Goal: Check status: Check status

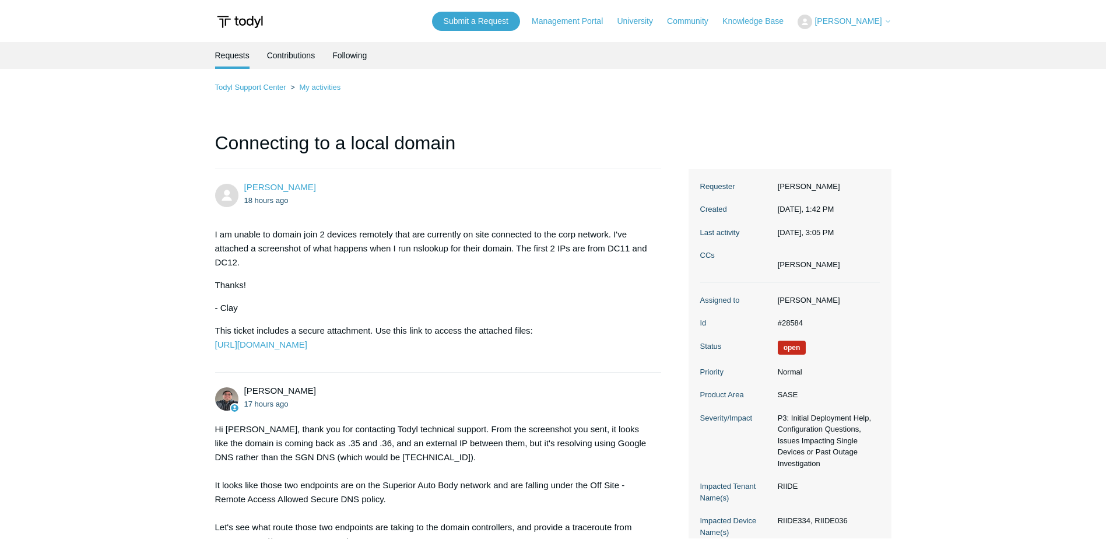
scroll to position [279, 0]
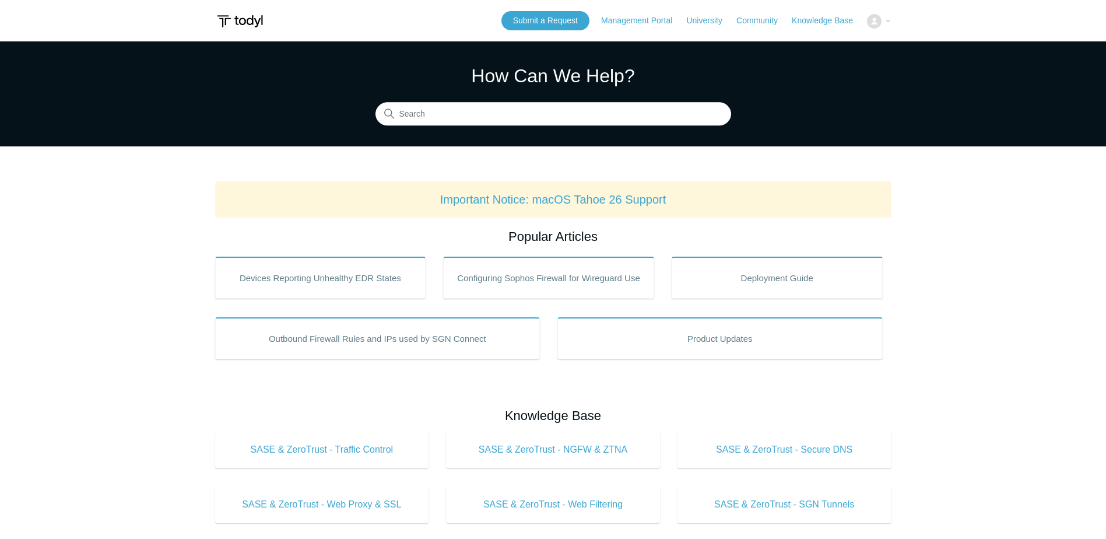
click at [886, 20] on icon at bounding box center [888, 20] width 7 height 7
click at [868, 20] on span "[PERSON_NAME]" at bounding box center [848, 20] width 67 height 9
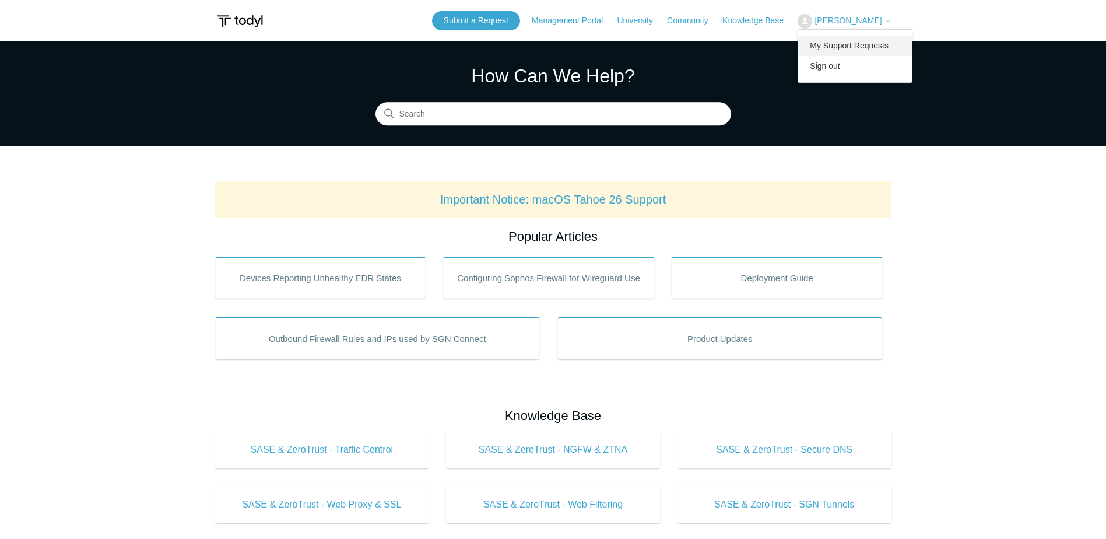
click at [881, 41] on link "My Support Requests" at bounding box center [855, 46] width 114 height 20
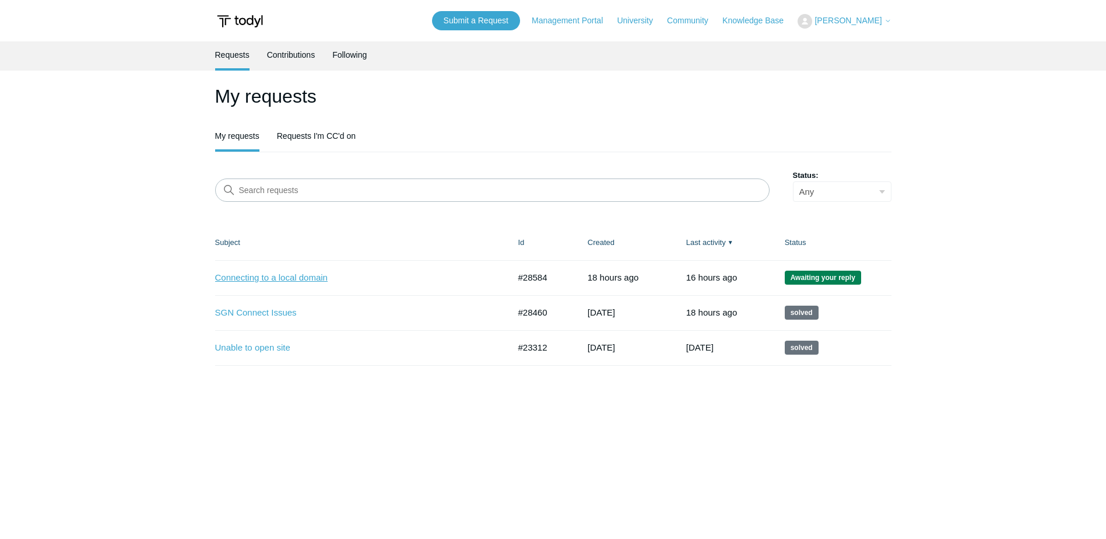
click at [330, 277] on link "Connecting to a local domain" at bounding box center [353, 277] width 277 height 13
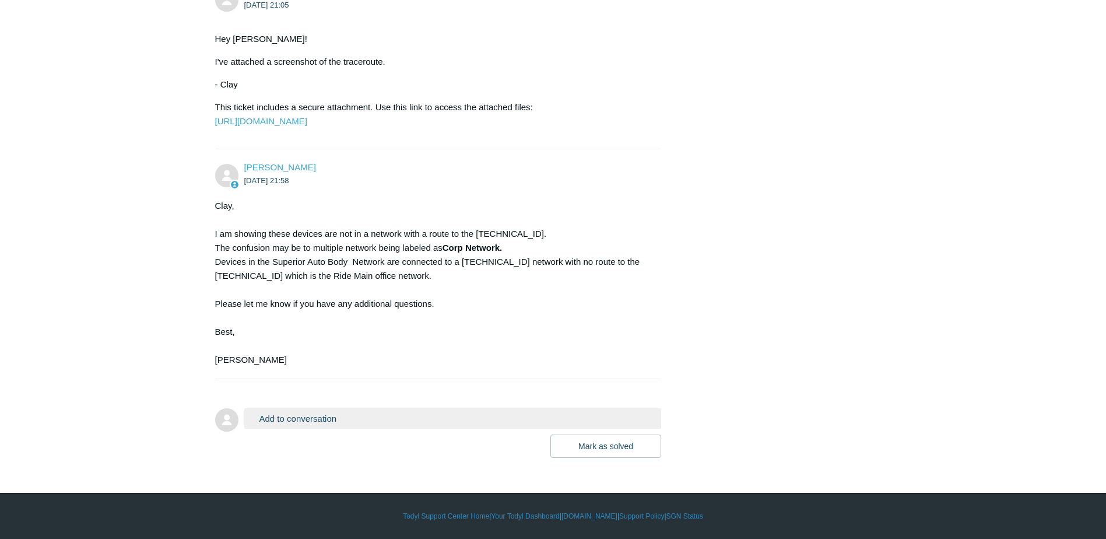
scroll to position [684, 0]
click at [609, 444] on button "Mark as solved" at bounding box center [605, 445] width 111 height 23
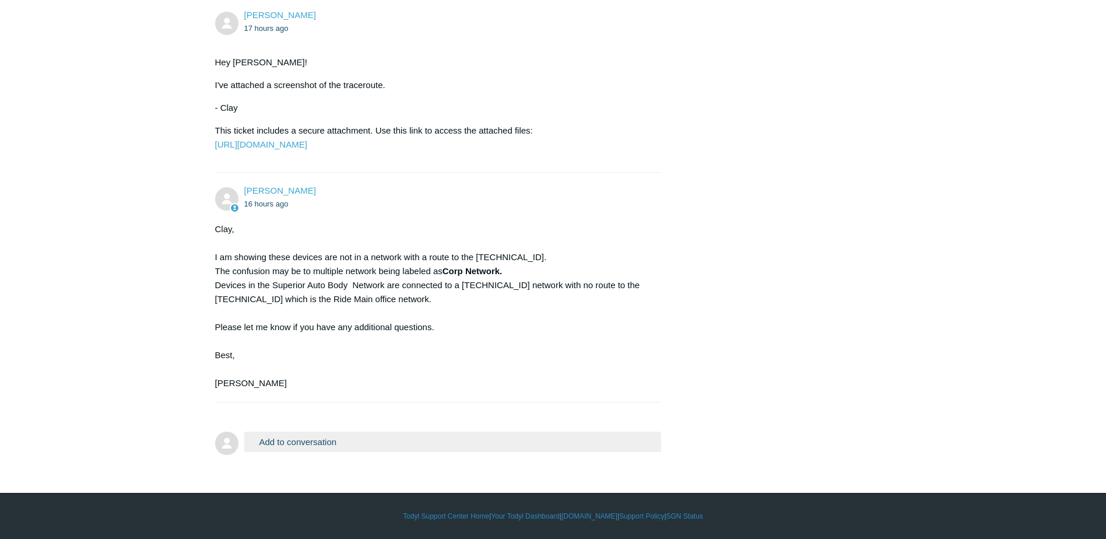
scroll to position [661, 0]
